Goal: Find specific page/section: Find specific page/section

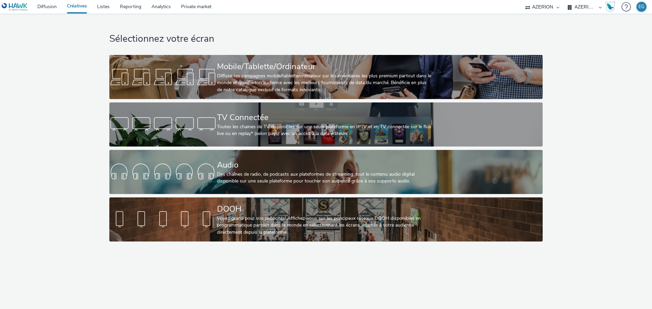
select select "79162ed7-0017-4339-93b0-3399b708648f"
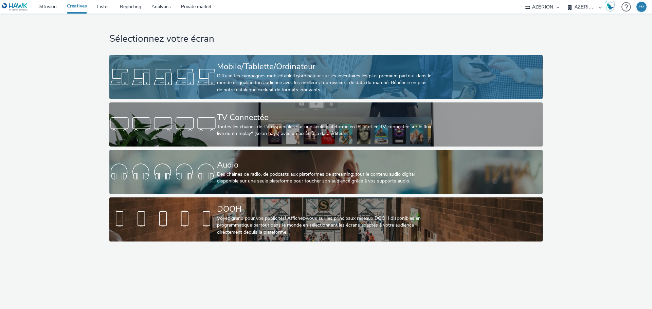
click at [236, 65] on div "Mobile/Tablette/Ordinateur" at bounding box center [324, 67] width 215 height 12
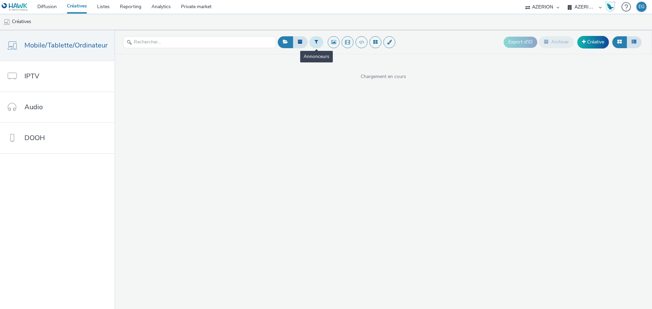
click at [312, 41] on button at bounding box center [316, 42] width 14 height 12
click at [354, 40] on div "Sélectionner un annonceur..." at bounding box center [351, 45] width 48 height 14
type input "[PERSON_NAME]"
click at [335, 53] on span "Rieker" at bounding box center [333, 55] width 13 height 7
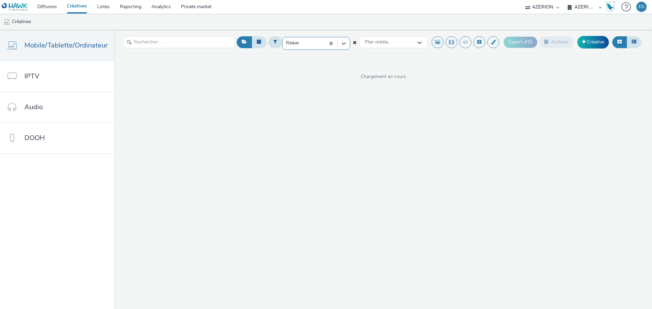
click at [353, 45] on div "option Rieker, selected. Select is focused ,type to refine list, press Down to …" at bounding box center [347, 42] width 159 height 17
click at [354, 44] on icon at bounding box center [355, 42] width 4 height 5
click at [384, 26] on ul "Créatives" at bounding box center [326, 22] width 652 height 16
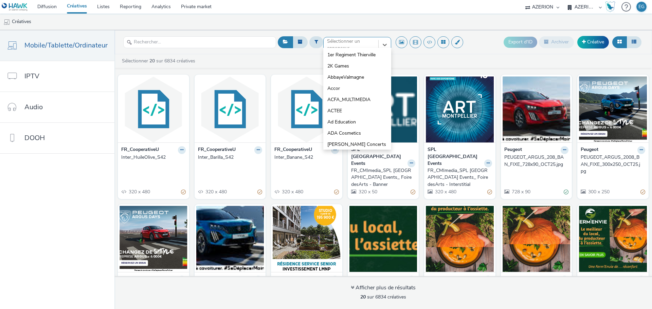
click at [354, 48] on div "option 1er Regiment Thierville focused, 1 of 10. 10 results available. Use Up a…" at bounding box center [357, 42] width 68 height 11
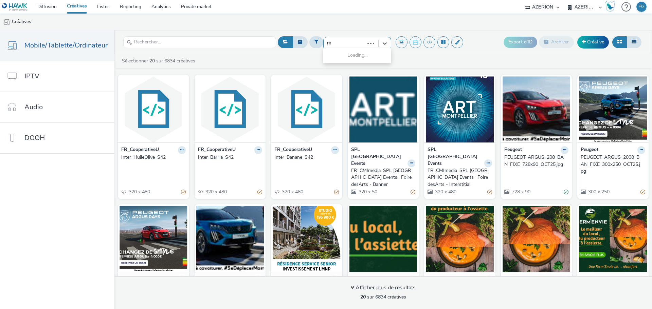
type input "[PERSON_NAME]"
click at [354, 52] on li "Rieker" at bounding box center [357, 54] width 68 height 11
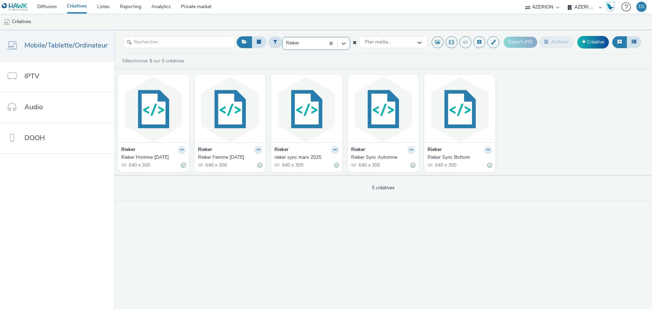
click at [353, 43] on icon at bounding box center [355, 42] width 4 height 5
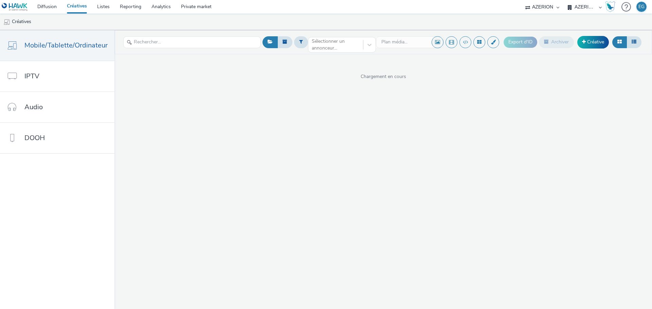
click at [296, 17] on ul "Créatives" at bounding box center [326, 22] width 652 height 16
